Goal: Task Accomplishment & Management: Use online tool/utility

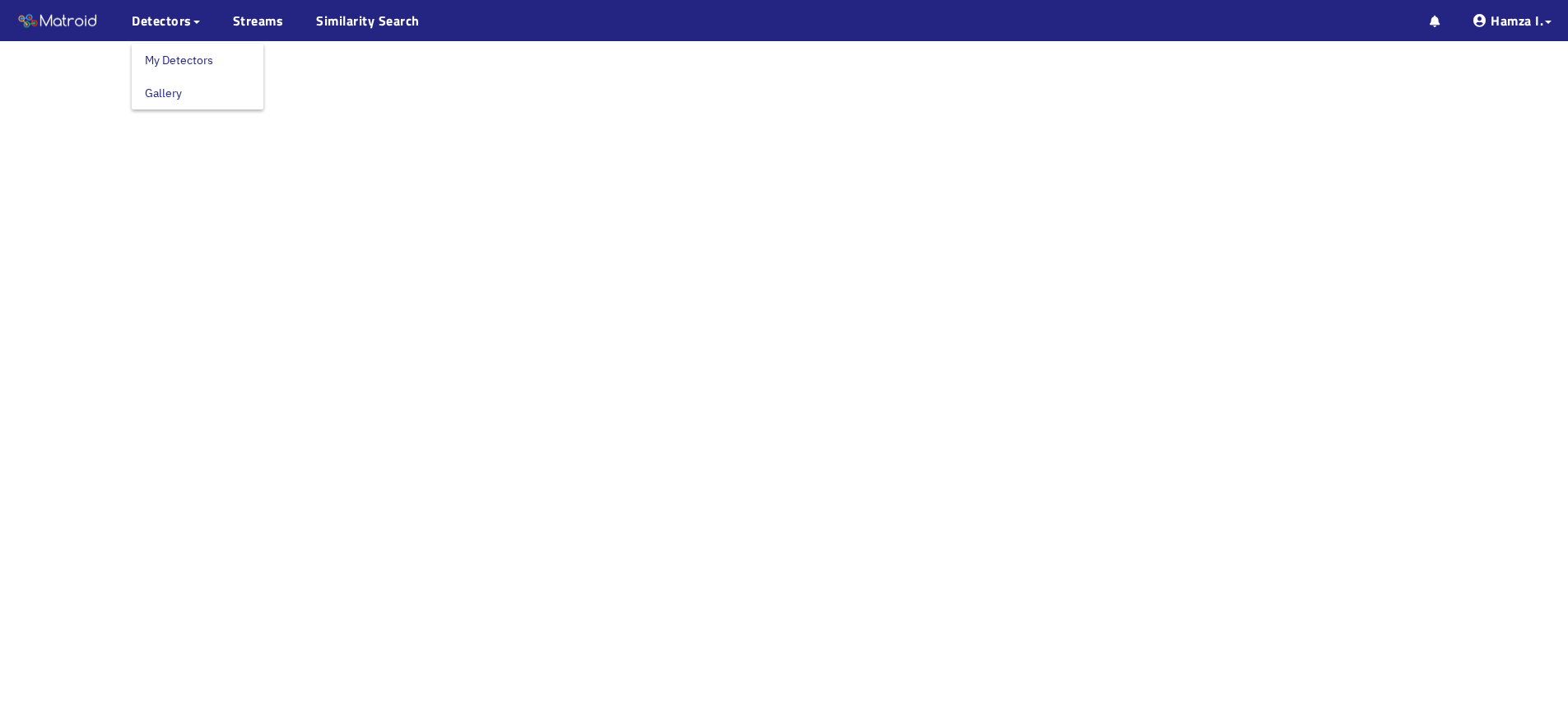
click at [172, 57] on link "My Detectors" at bounding box center [178, 60] width 68 height 33
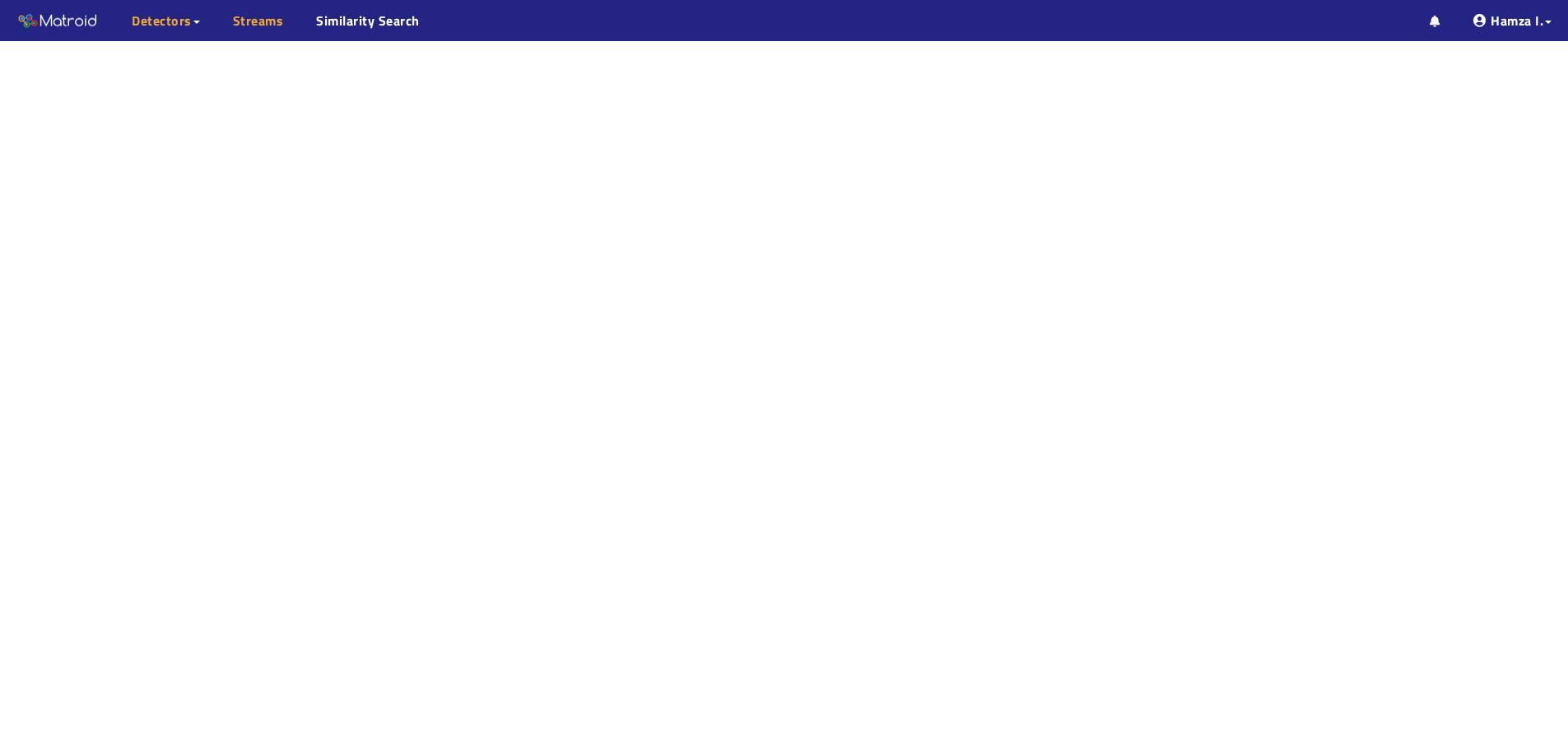
drag, startPoint x: 266, startPoint y: 18, endPoint x: 241, endPoint y: 23, distance: 25.5
click at [266, 18] on link "Streams" at bounding box center [259, 20] width 51 height 19
click at [175, 30] on span "Detectors" at bounding box center [161, 20] width 60 height 19
click at [168, 54] on link "My Detectors" at bounding box center [178, 60] width 68 height 33
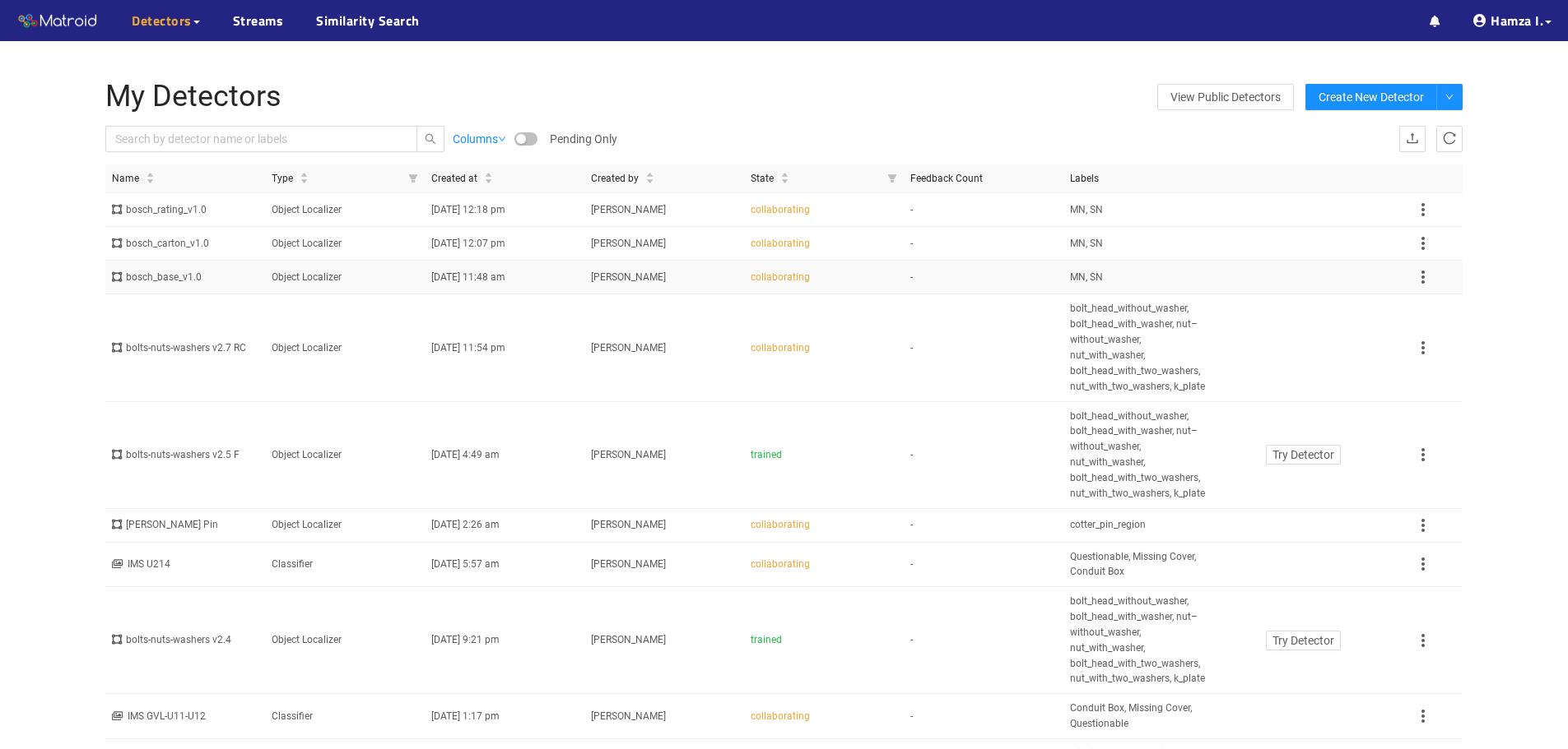
click at [502, 282] on span "09/13/2025 11:48 am" at bounding box center [468, 277] width 74 height 12
click at [1075, 207] on span "MN, SN" at bounding box center [1086, 210] width 33 height 16
click at [177, 241] on div "bosch_carton_v1.0" at bounding box center [184, 244] width 146 height 16
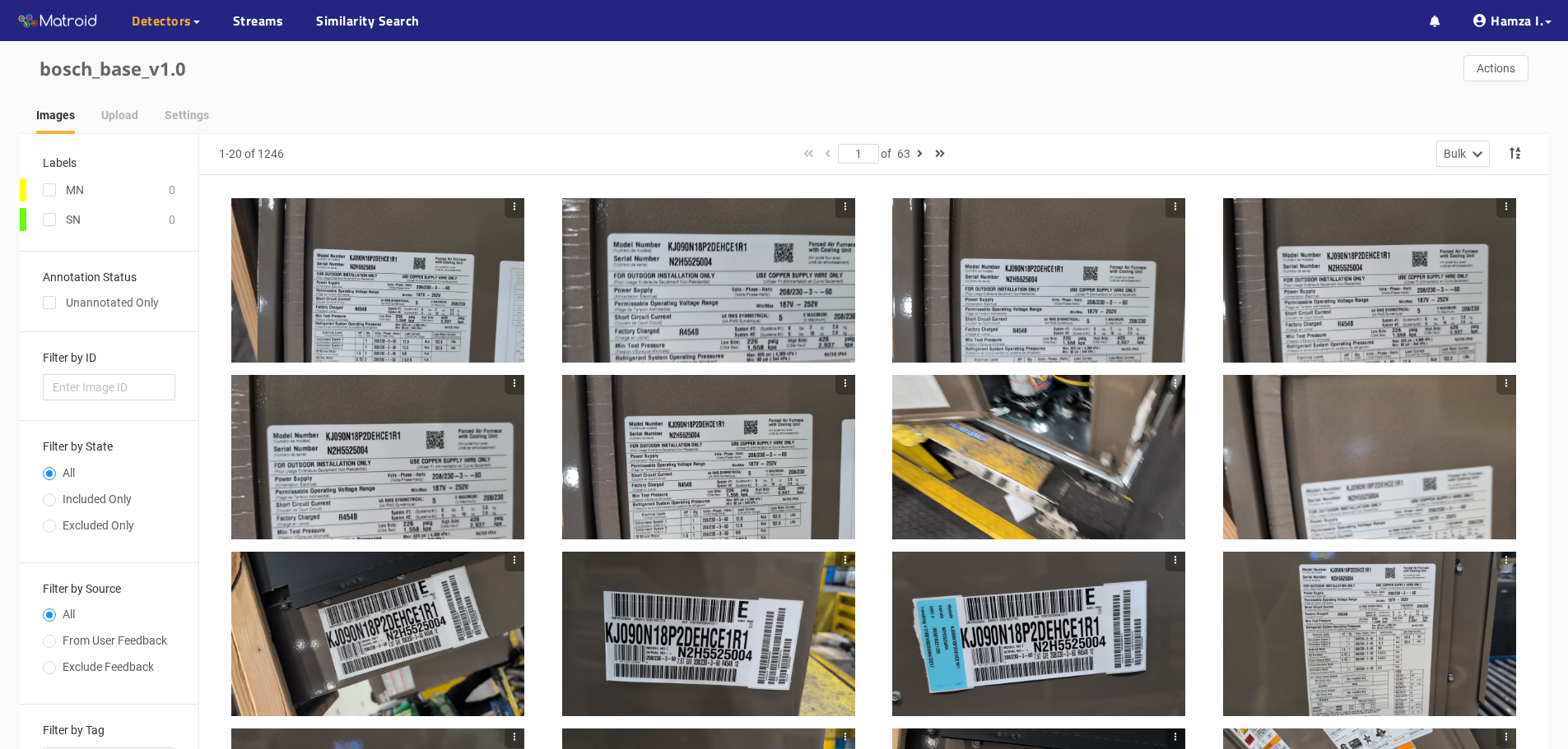
click at [398, 288] on div at bounding box center [378, 280] width 293 height 165
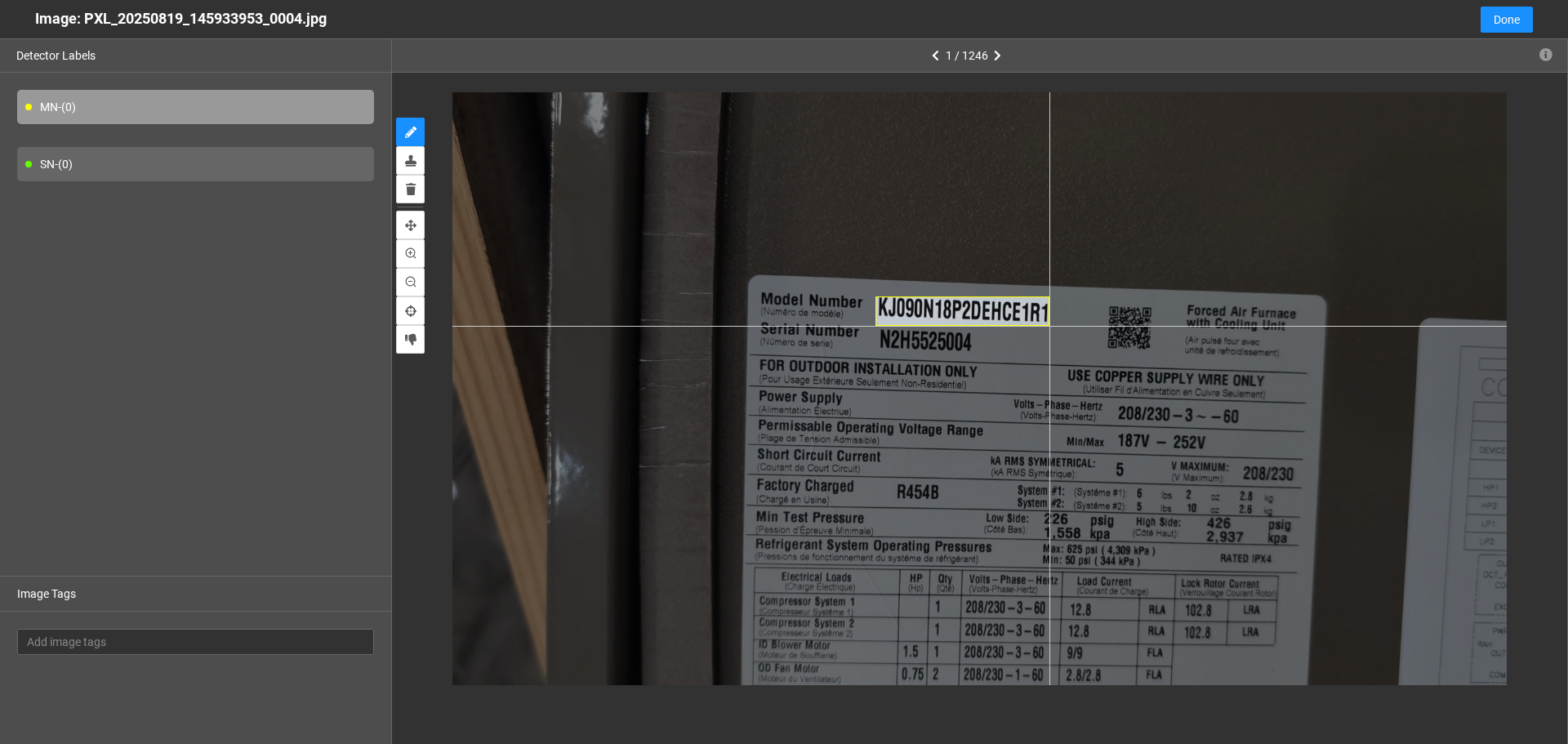
click at [1050, 326] on div at bounding box center [980, 388] width 1055 height 593
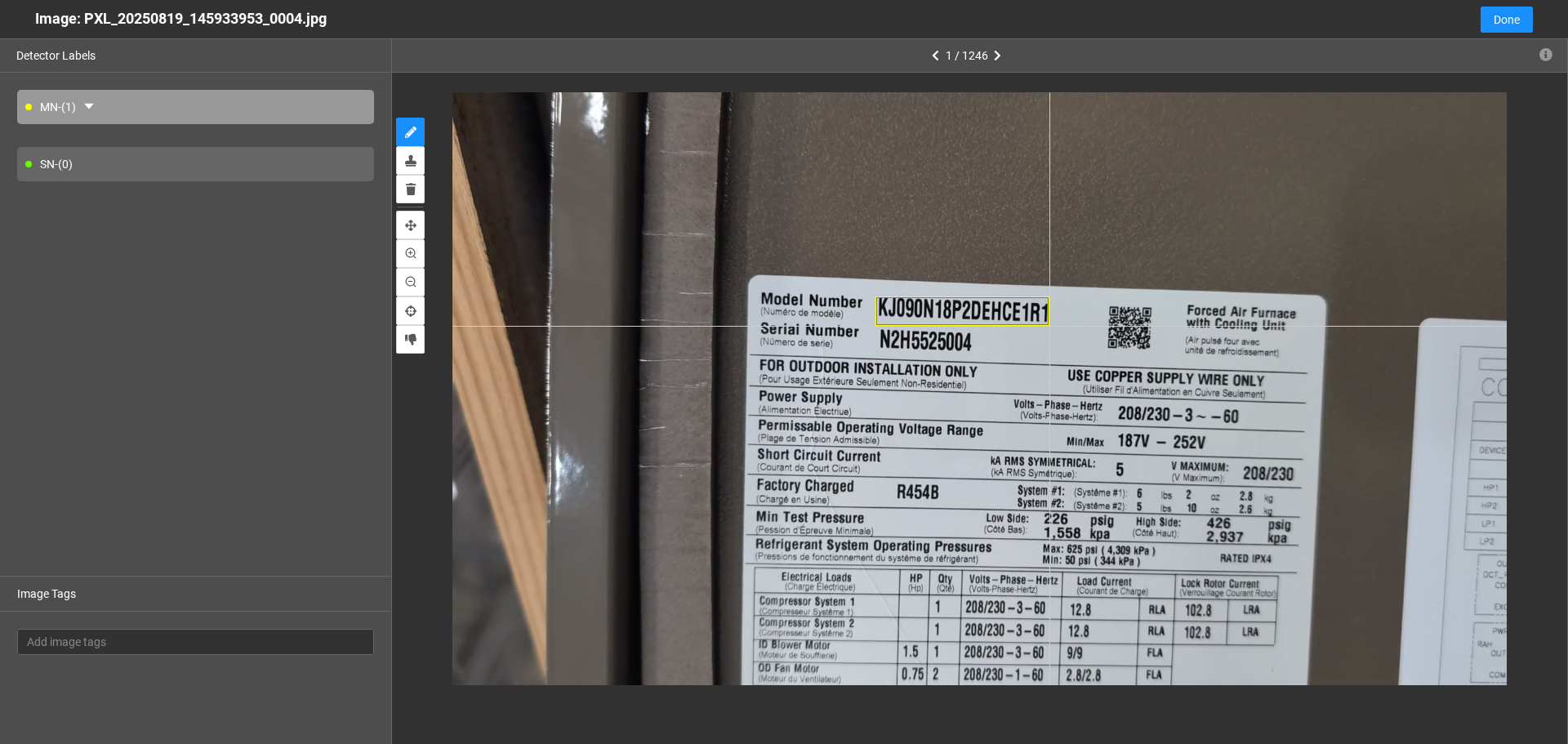
click at [1050, 326] on div at bounding box center [980, 388] width 1055 height 593
click at [75, 168] on div "SN - (0)" at bounding box center [195, 164] width 357 height 34
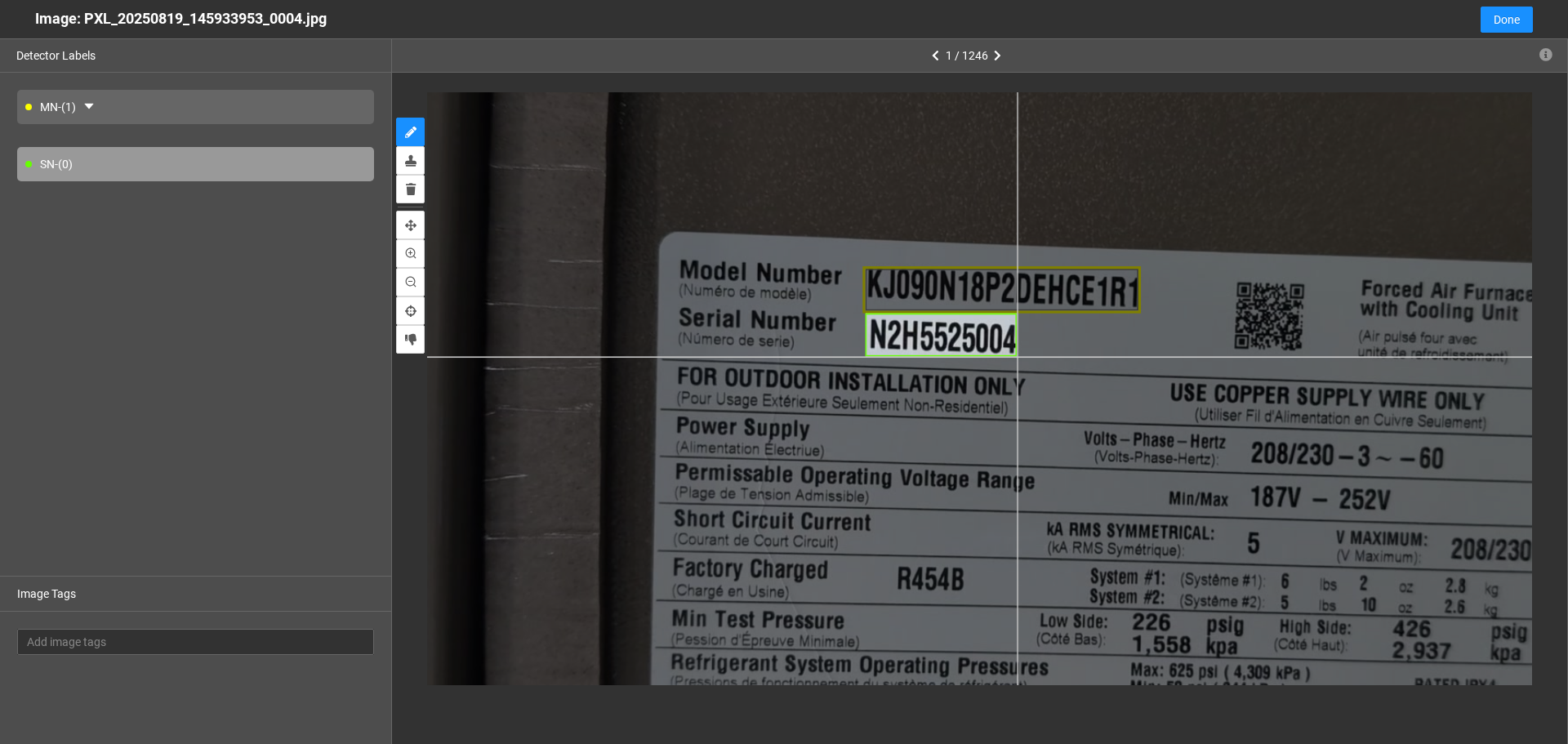
click at [1017, 357] on div at bounding box center [1029, 414] width 1688 height 950
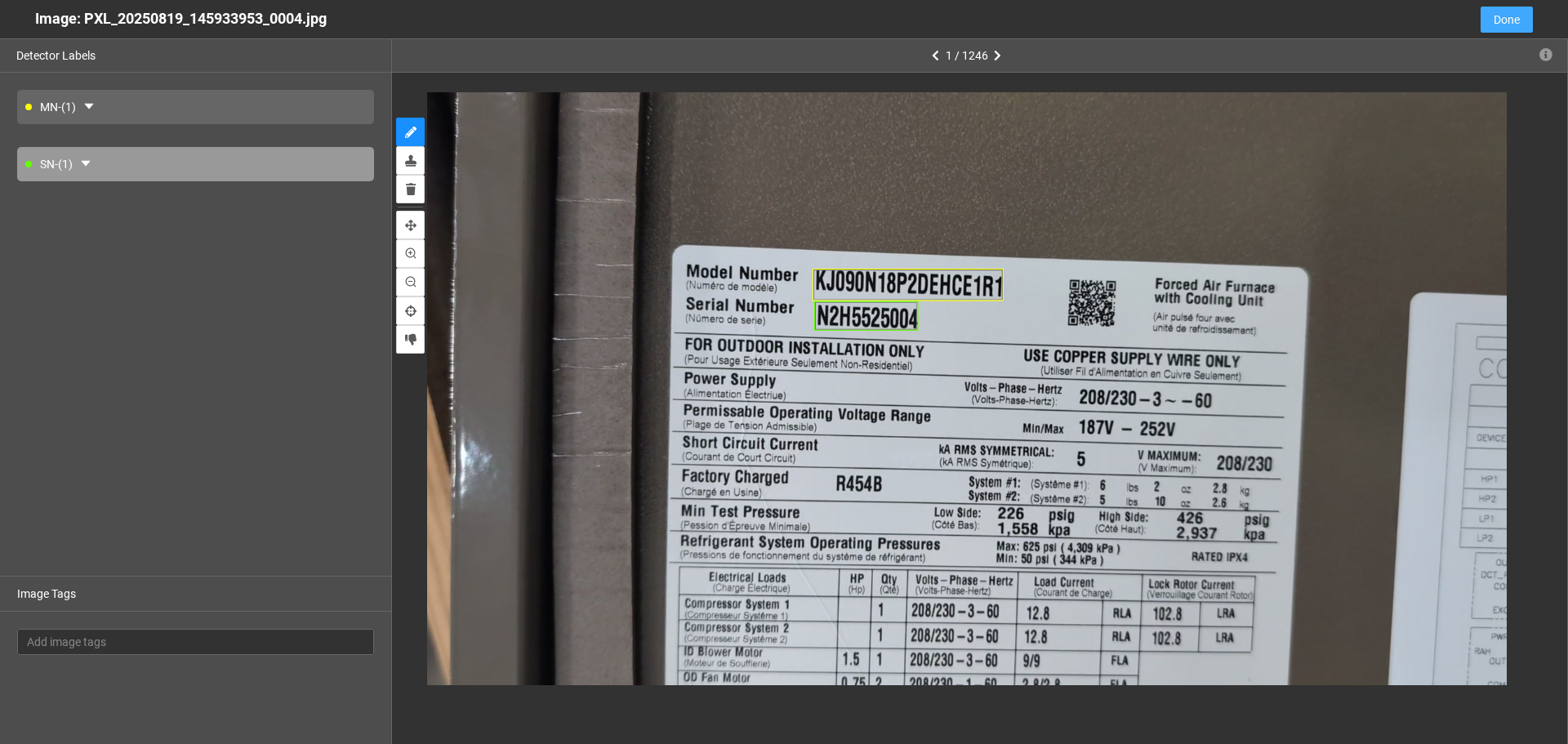
click at [1497, 17] on span "Done" at bounding box center [1507, 19] width 26 height 18
